Goal: Use online tool/utility: Utilize a website feature to perform a specific function

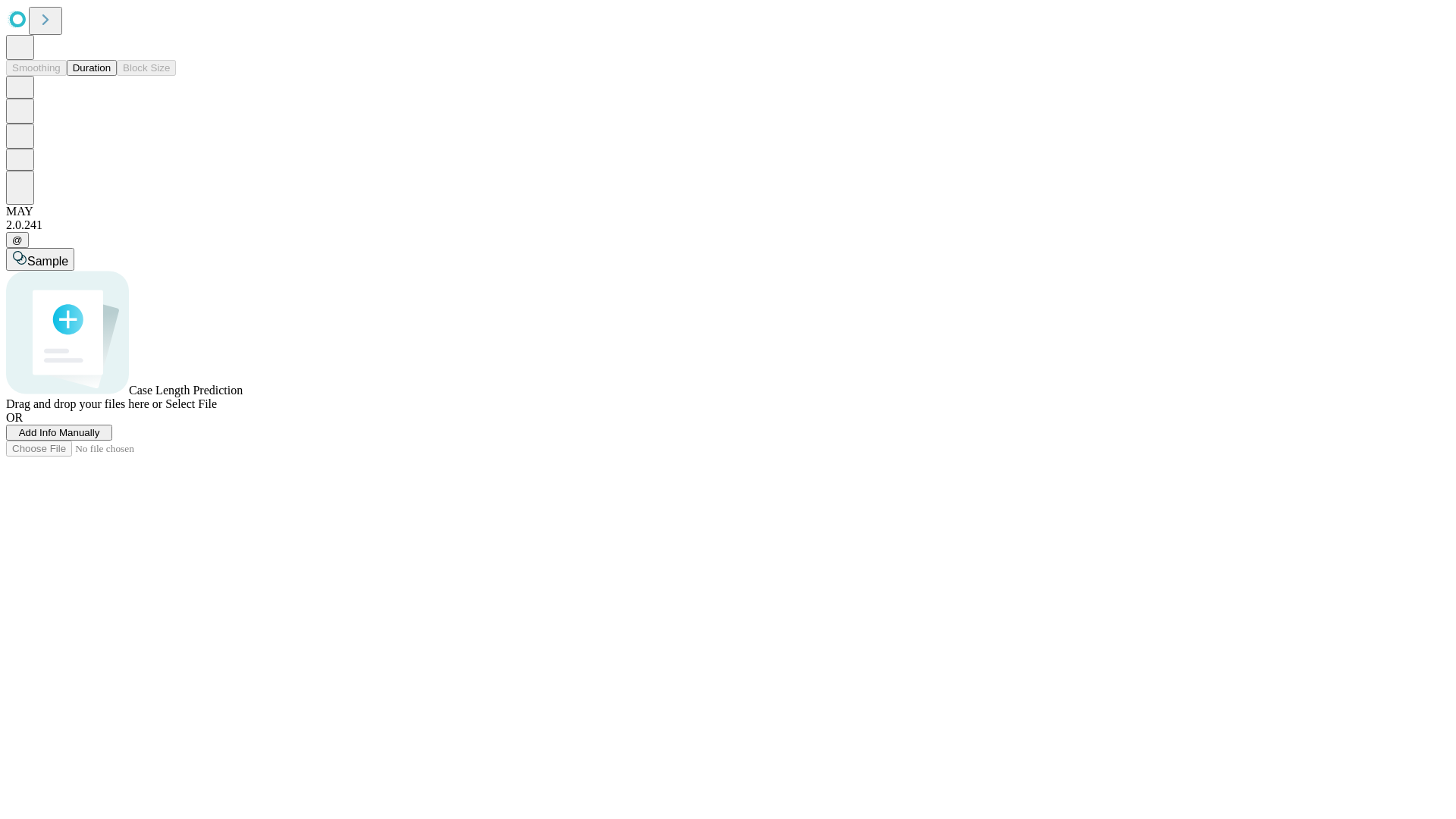
click at [217, 410] on span "Select File" at bounding box center [191, 404] width 52 height 13
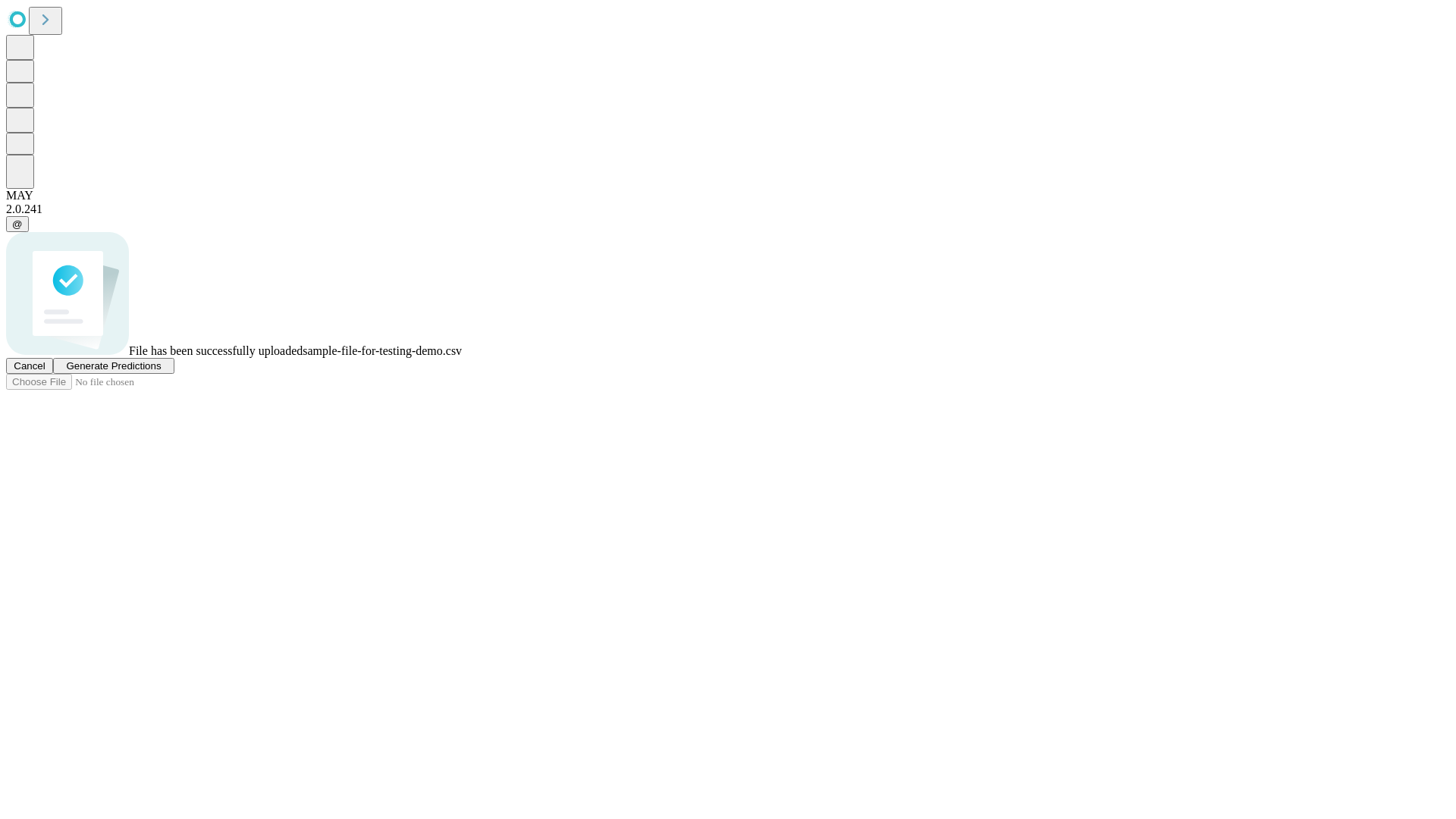
click at [161, 372] on span "Generate Predictions" at bounding box center [112, 365] width 94 height 11
